Goal: Task Accomplishment & Management: Use online tool/utility

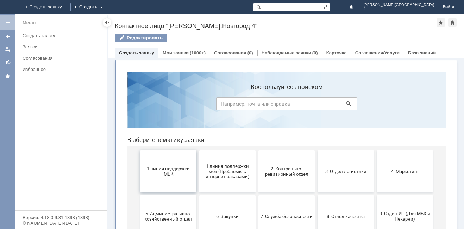
click at [168, 174] on span "1 линия поддержки МБК" at bounding box center [168, 171] width 52 height 11
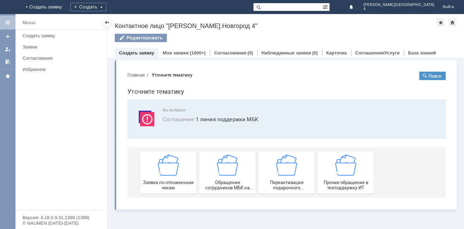
click at [172, 171] on img at bounding box center [168, 165] width 21 height 21
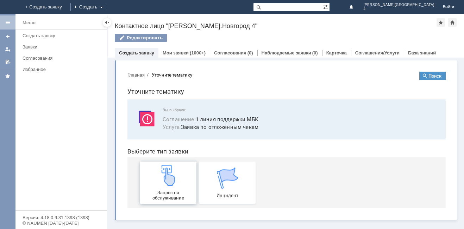
click at [170, 170] on img at bounding box center [168, 175] width 21 height 21
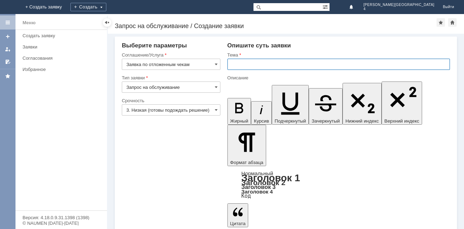
click at [269, 63] on input "text" at bounding box center [338, 64] width 222 height 11
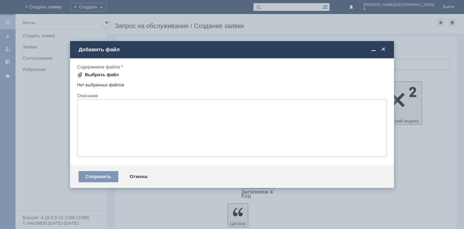
click at [81, 72] on span at bounding box center [80, 75] width 6 height 6
